Goal: Task Accomplishment & Management: Manage account settings

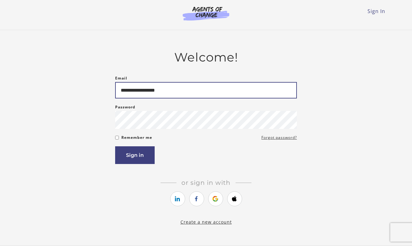
type input "**********"
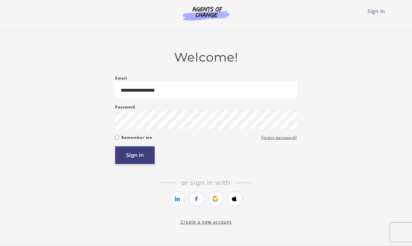
click at [147, 160] on button "Sign in" at bounding box center [134, 155] width 39 height 18
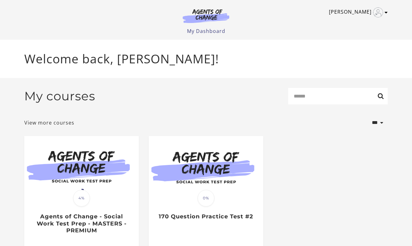
click at [376, 14] on img "Toggle menu" at bounding box center [378, 12] width 10 height 10
click at [359, 42] on link "Sign Out" at bounding box center [361, 44] width 55 height 11
